Goal: Information Seeking & Learning: Learn about a topic

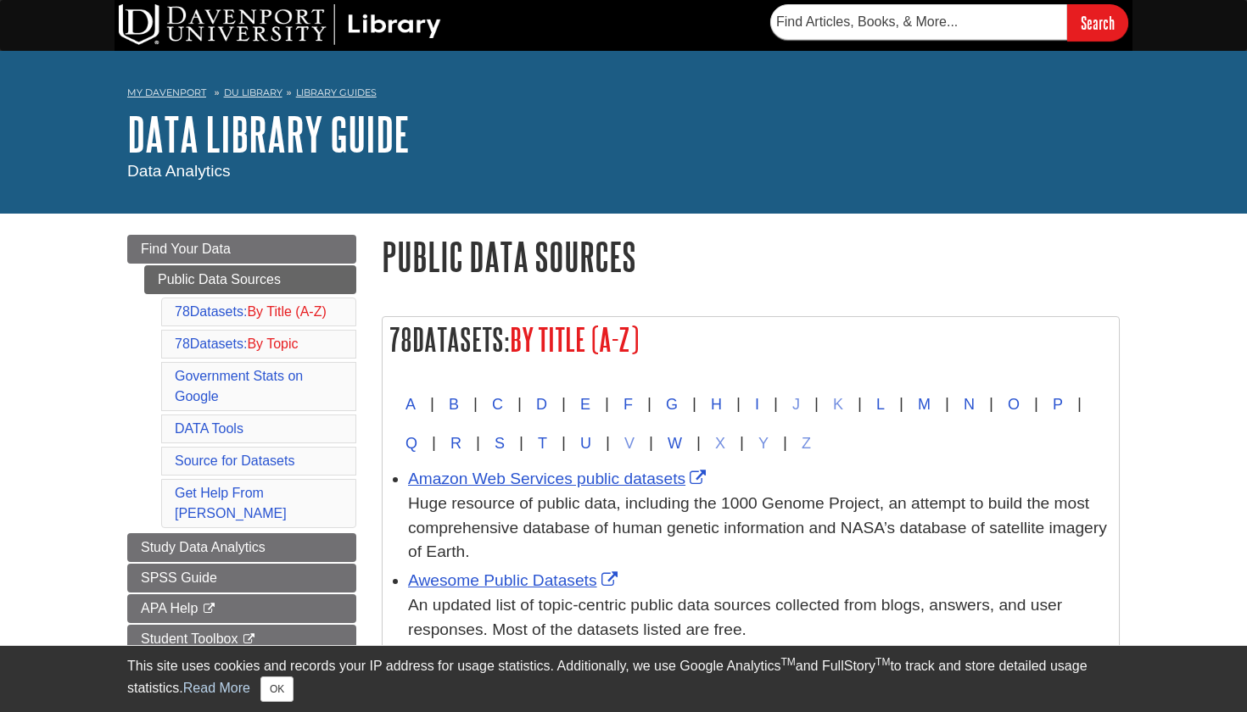
scroll to position [63, 0]
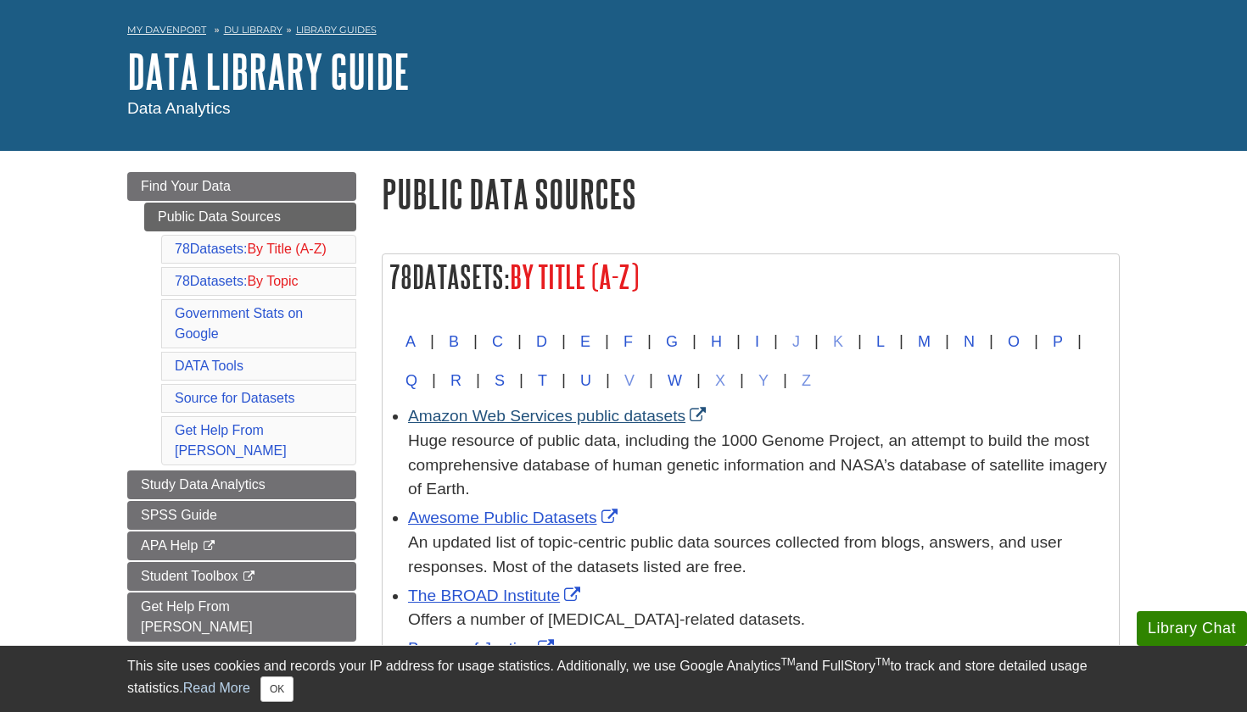
click at [626, 416] on link "Amazon Web Services public datasets" at bounding box center [559, 416] width 302 height 18
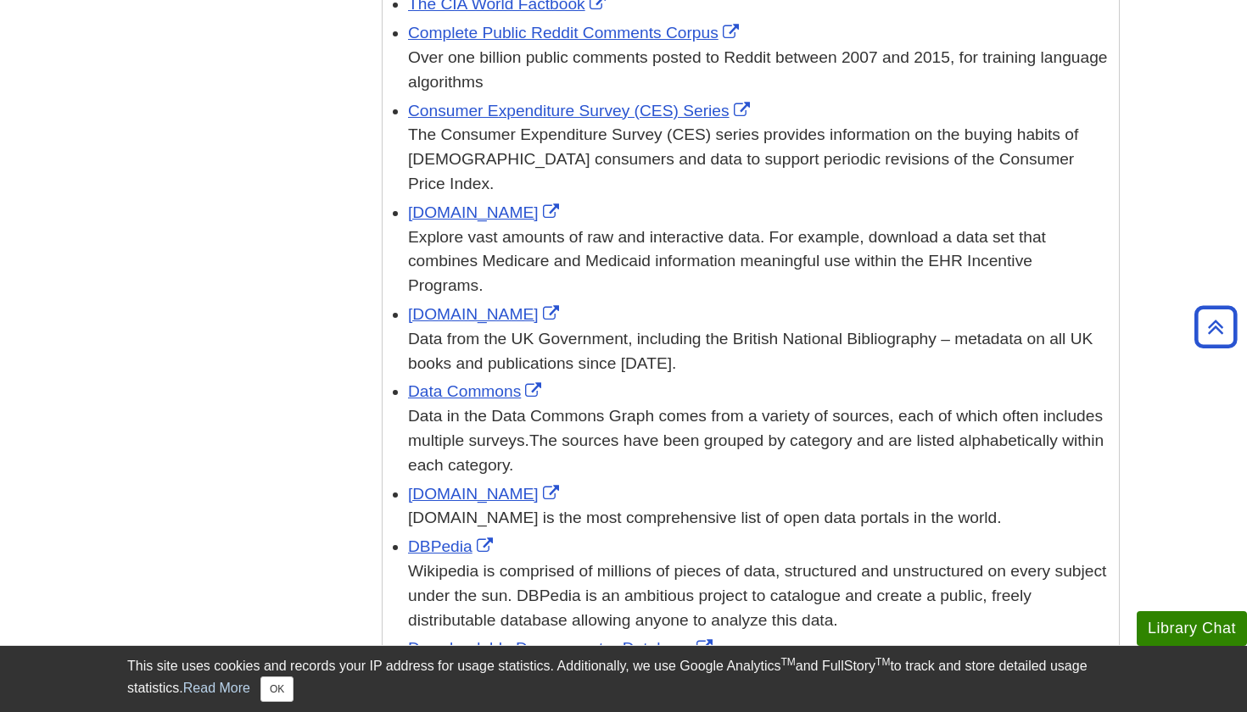
scroll to position [1028, 0]
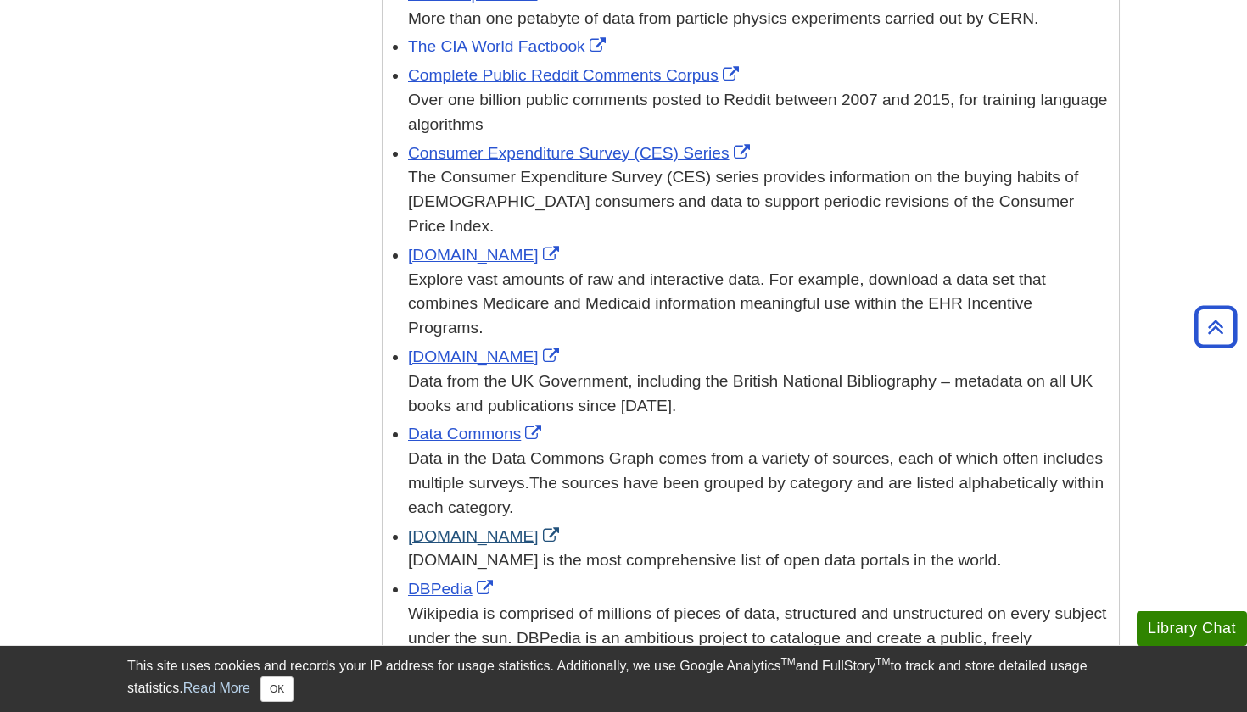
click at [503, 528] on link "[DOMAIN_NAME]" at bounding box center [485, 537] width 155 height 18
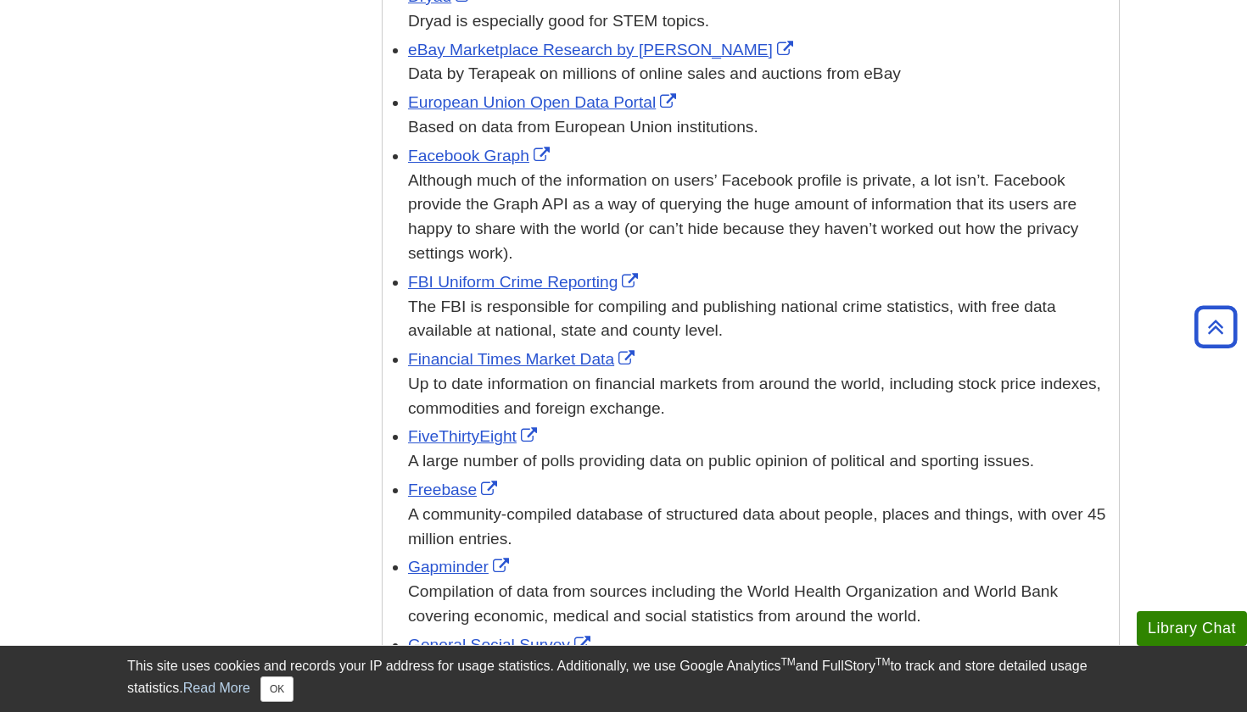
scroll to position [1933, 0]
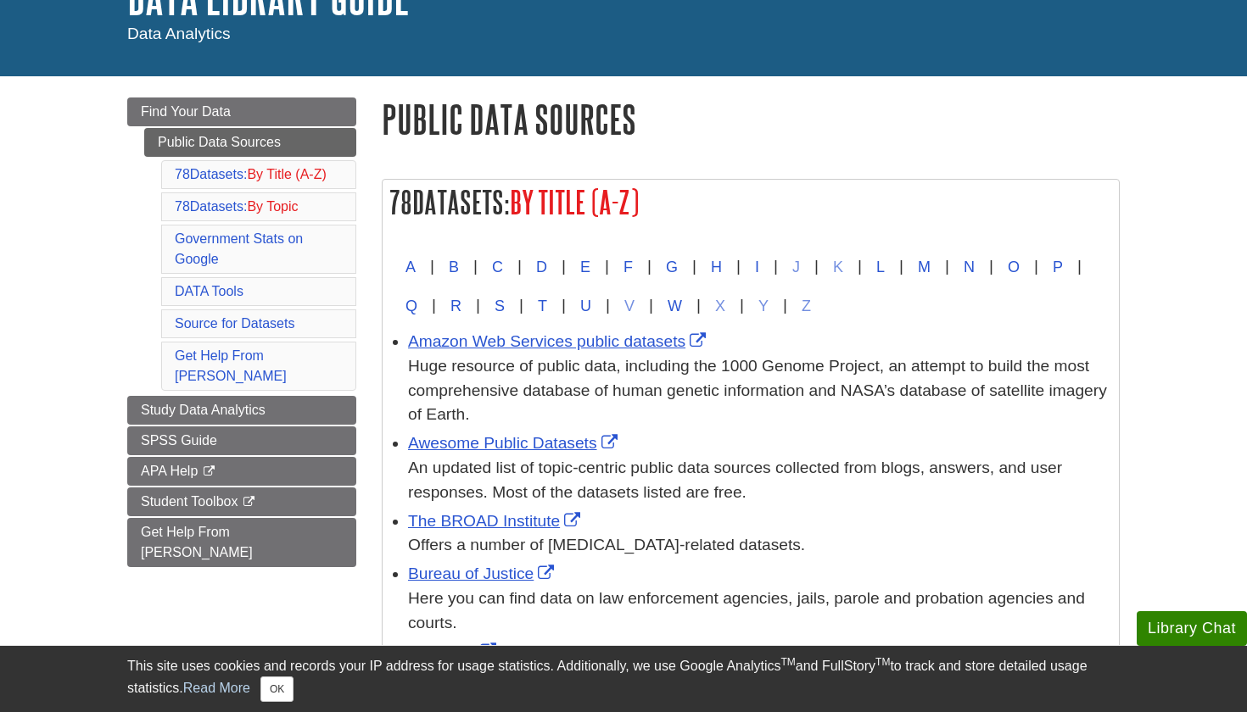
scroll to position [137, 0]
click at [535, 438] on link "Awesome Public Datasets" at bounding box center [515, 443] width 214 height 18
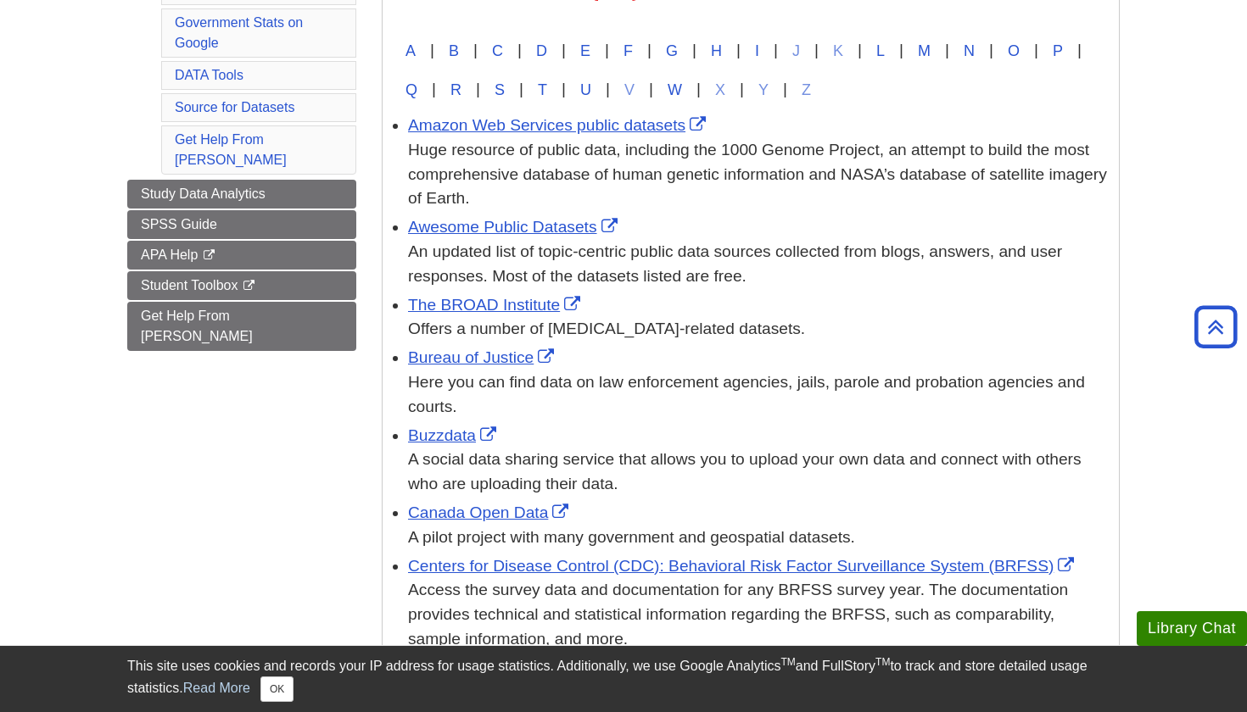
scroll to position [354, 0]
click at [544, 126] on link "Amazon Web Services public datasets" at bounding box center [559, 124] width 302 height 18
click at [448, 426] on link "Buzzdata" at bounding box center [454, 435] width 92 height 18
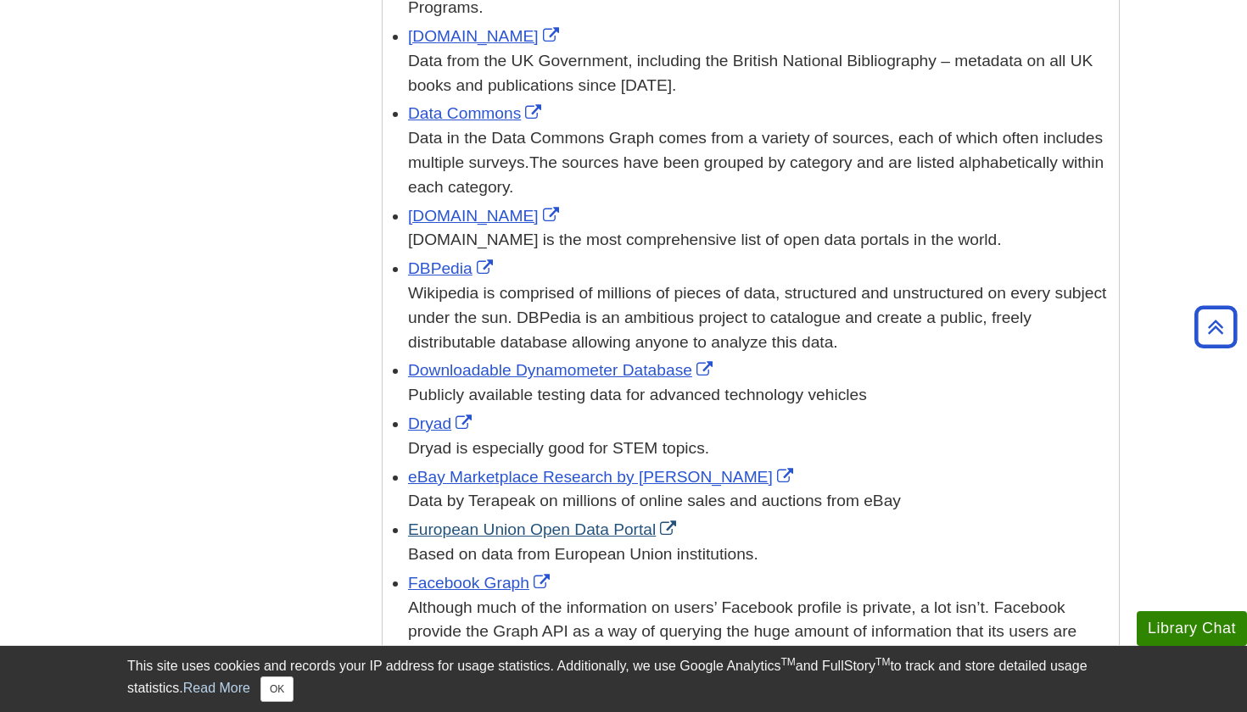
scroll to position [1349, 0]
click at [475, 573] on link "Facebook Graph" at bounding box center [481, 582] width 146 height 18
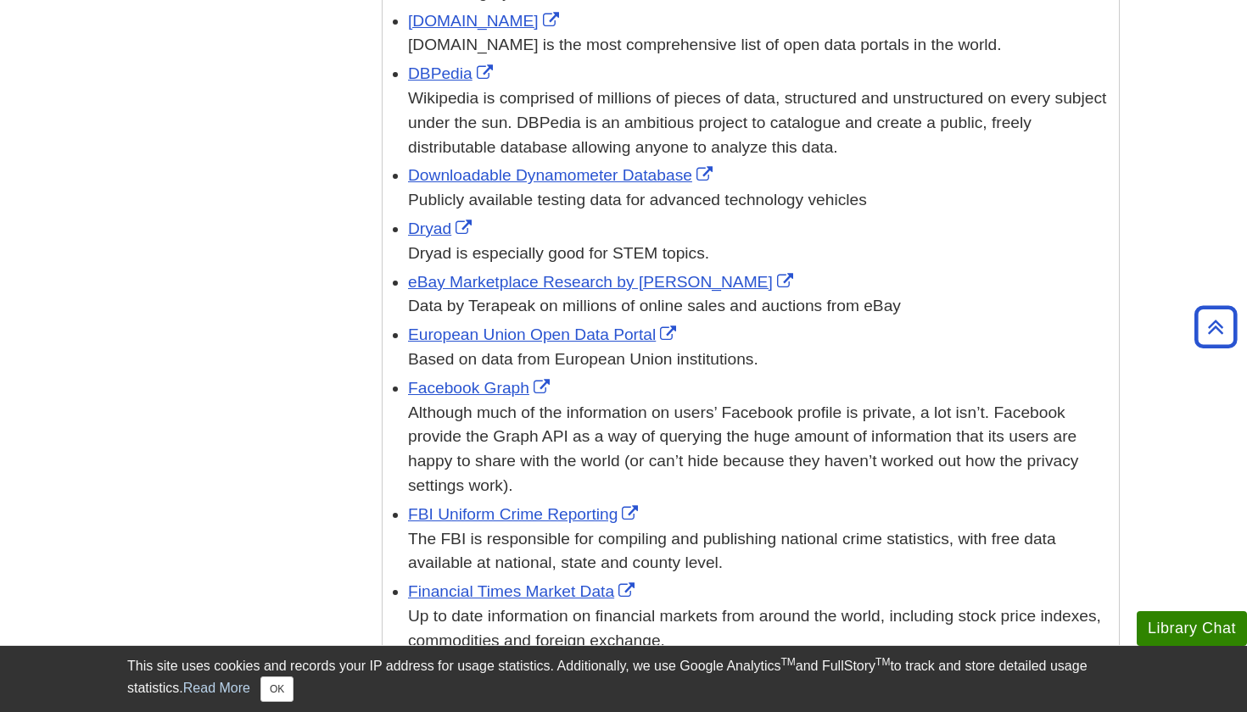
scroll to position [1543, 0]
click at [494, 506] on link "FBI Uniform Crime Reporting" at bounding box center [525, 515] width 234 height 18
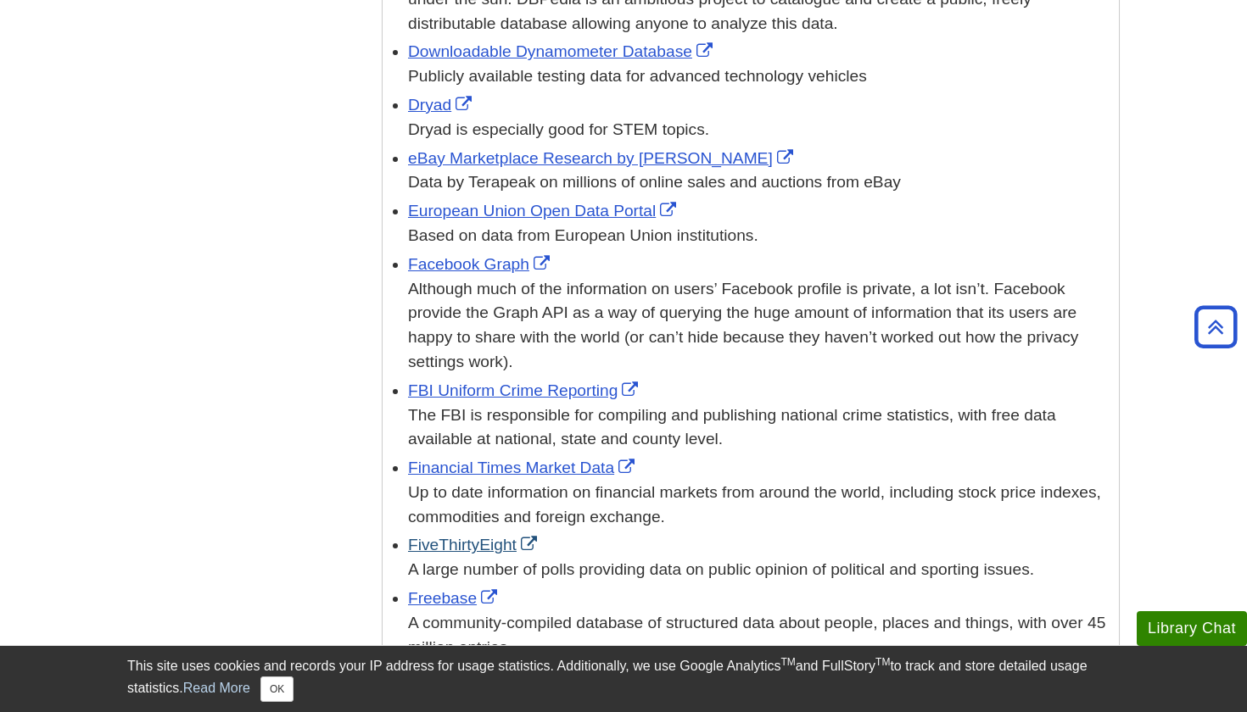
scroll to position [1668, 0]
click at [554, 458] on link "Financial Times Market Data" at bounding box center [523, 467] width 231 height 18
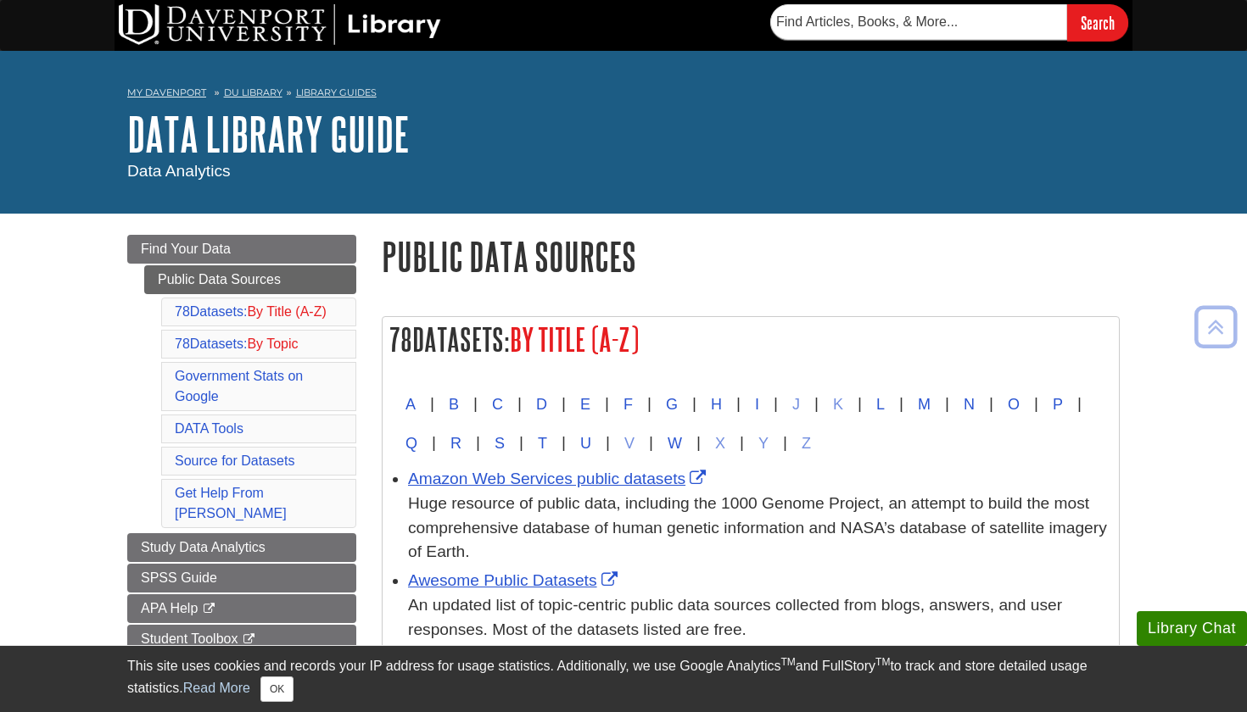
scroll to position [0, 0]
click at [245, 254] on link "Find Your Data" at bounding box center [241, 249] width 229 height 29
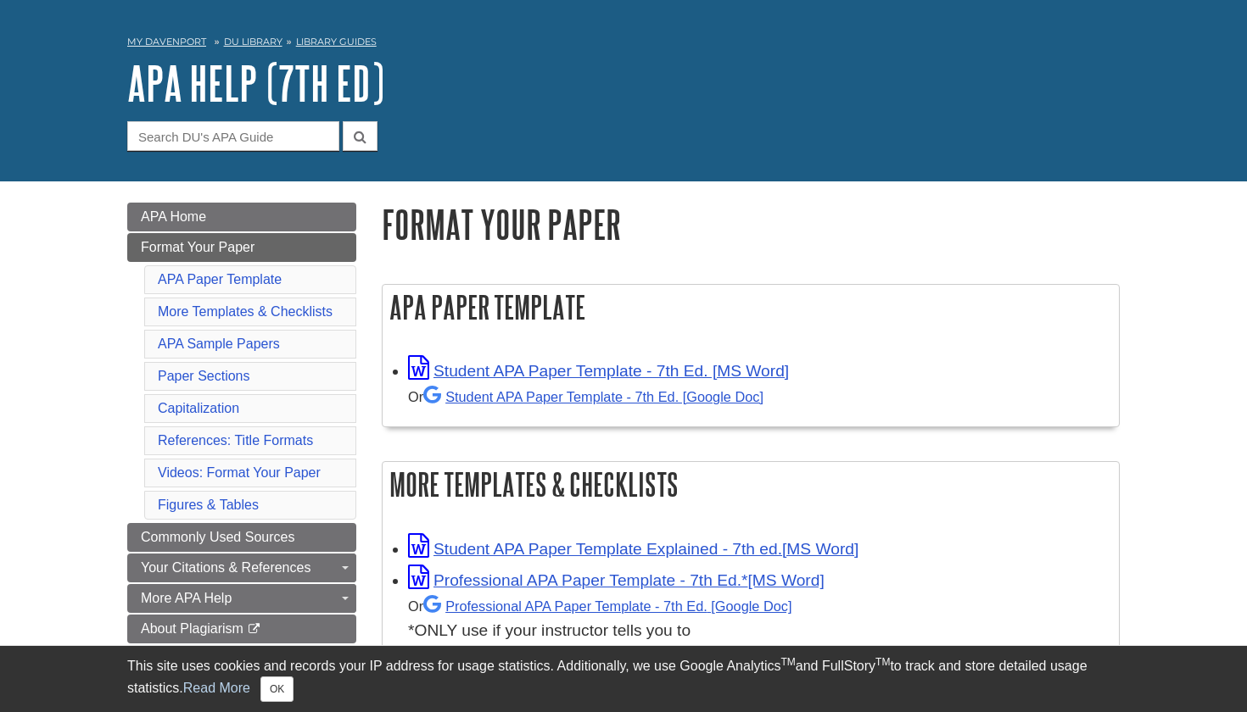
scroll to position [51, 0]
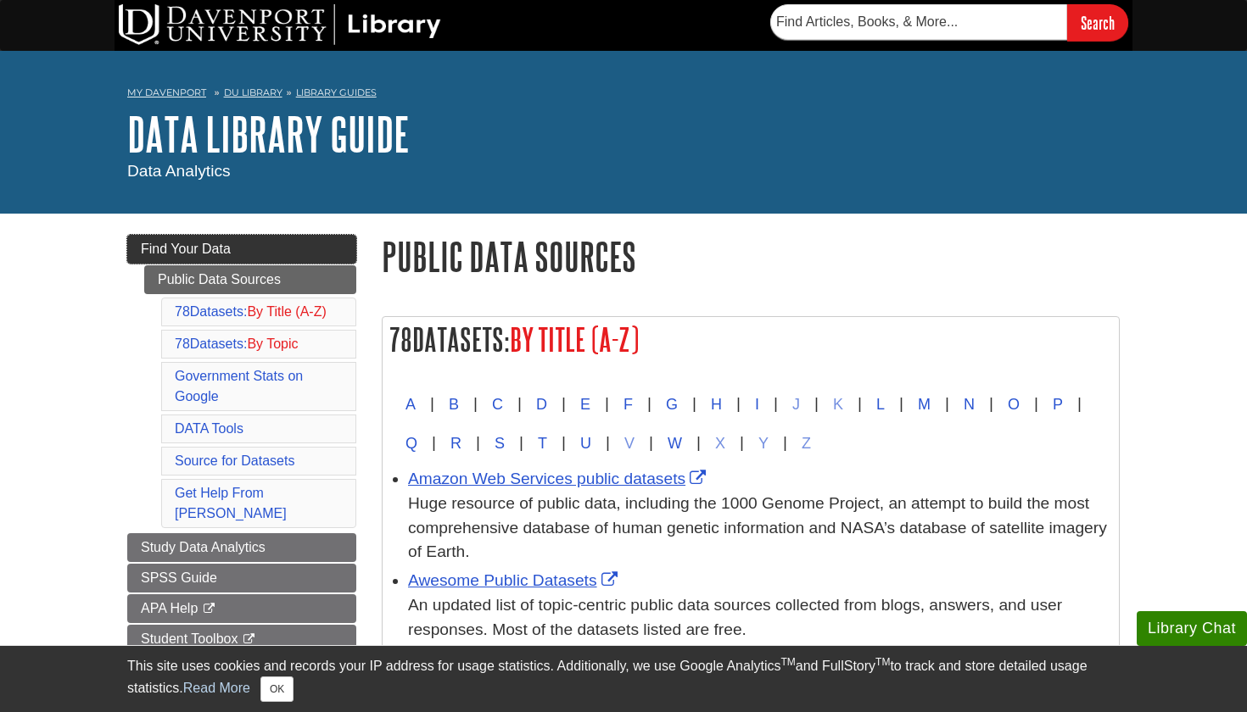
click at [288, 241] on link "Find Your Data" at bounding box center [241, 249] width 229 height 29
